Goal: Check status: Check status

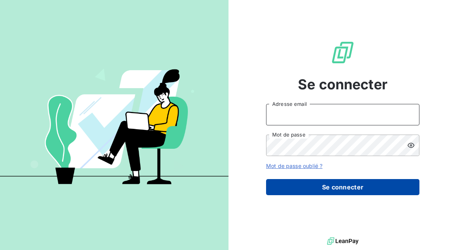
type input "[PERSON_NAME][EMAIL_ADDRESS][PERSON_NAME][PERSON_NAME][DOMAIN_NAME]"
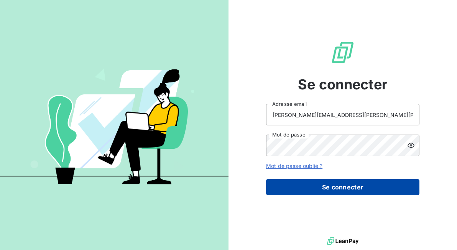
click at [324, 186] on button "Se connecter" at bounding box center [342, 187] width 153 height 16
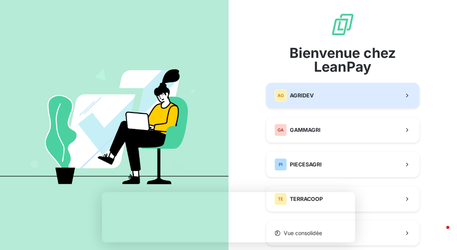
click at [336, 89] on button "AG AGRIDEV" at bounding box center [342, 95] width 153 height 25
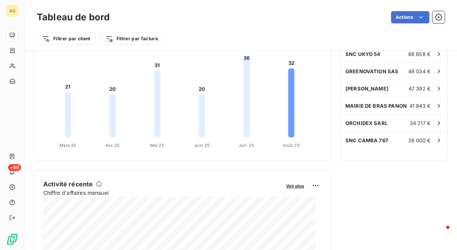
scroll to position [172, 0]
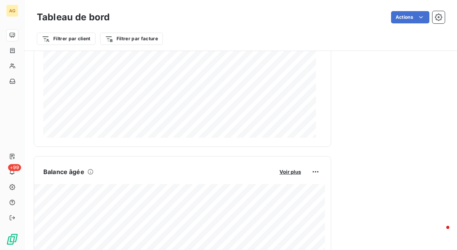
scroll to position [368, 0]
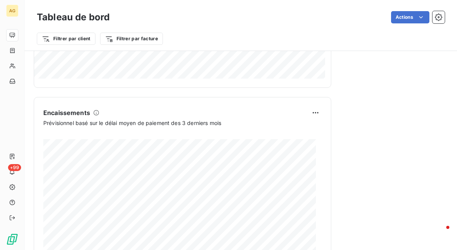
scroll to position [640, 0]
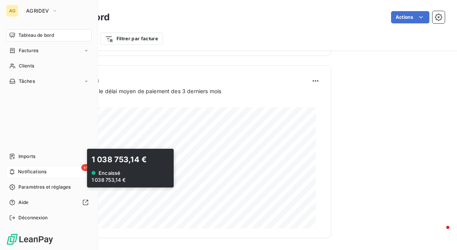
click at [79, 168] on div "+99 Notifications" at bounding box center [48, 172] width 85 height 12
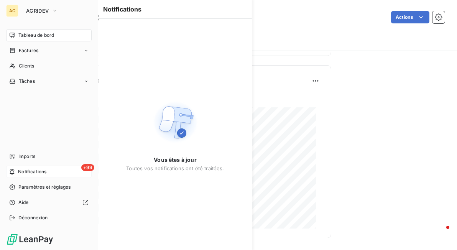
click at [87, 167] on span "+99" at bounding box center [87, 167] width 13 height 7
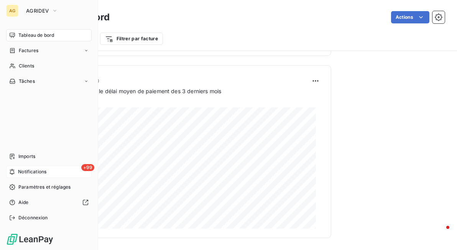
click at [80, 169] on div "+99 Notifications" at bounding box center [48, 172] width 85 height 12
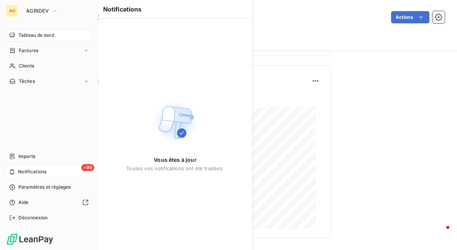
click at [80, 169] on div "+99 Notifications" at bounding box center [48, 172] width 85 height 12
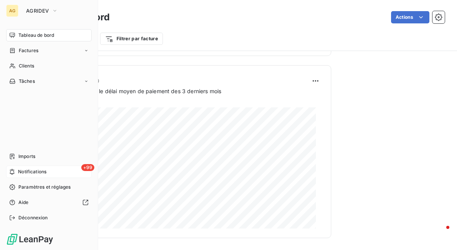
click at [13, 170] on icon at bounding box center [12, 172] width 6 height 6
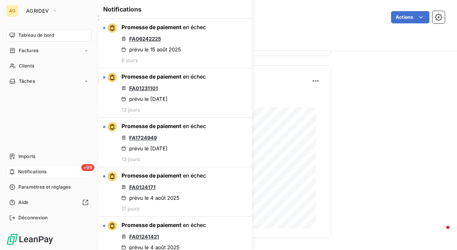
click at [13, 170] on icon at bounding box center [12, 172] width 6 height 6
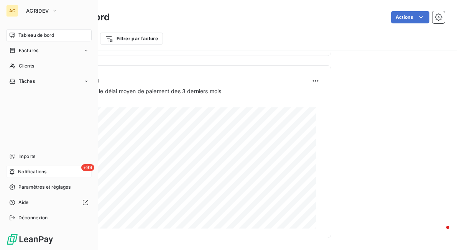
click at [13, 170] on icon at bounding box center [12, 172] width 6 height 6
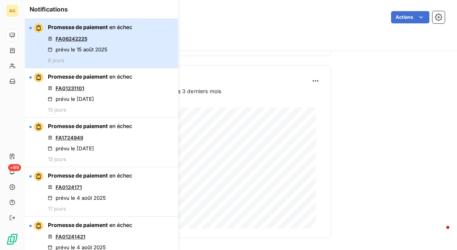
click at [83, 32] on div "Promesse de paiement en échec FA06242225 prévu le 15 août 2025 6 jours" at bounding box center [90, 43] width 84 height 40
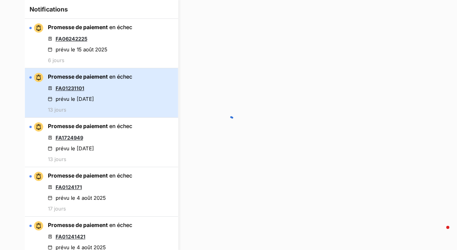
click at [73, 80] on div "Promesse de paiement en échec FA01231101 prévu le 8 août 2025 13 jours" at bounding box center [90, 93] width 84 height 40
